Goal: Information Seeking & Learning: Learn about a topic

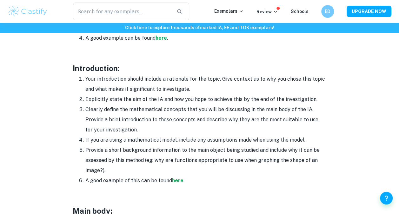
scroll to position [386, 0]
click at [175, 180] on strong "here" at bounding box center [177, 180] width 11 height 6
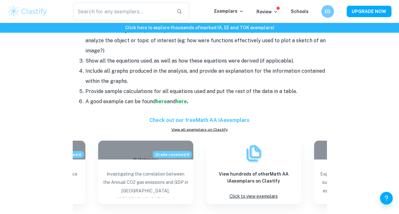
scroll to position [589, 0]
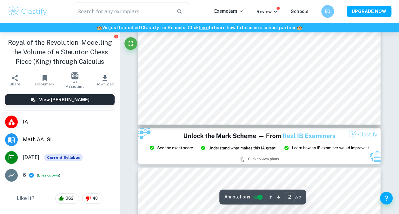
type input "3"
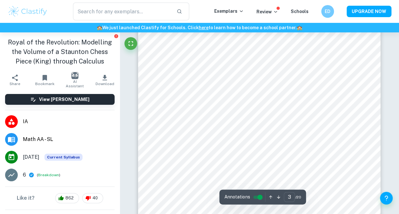
scroll to position [736, 0]
